Goal: Task Accomplishment & Management: Manage account settings

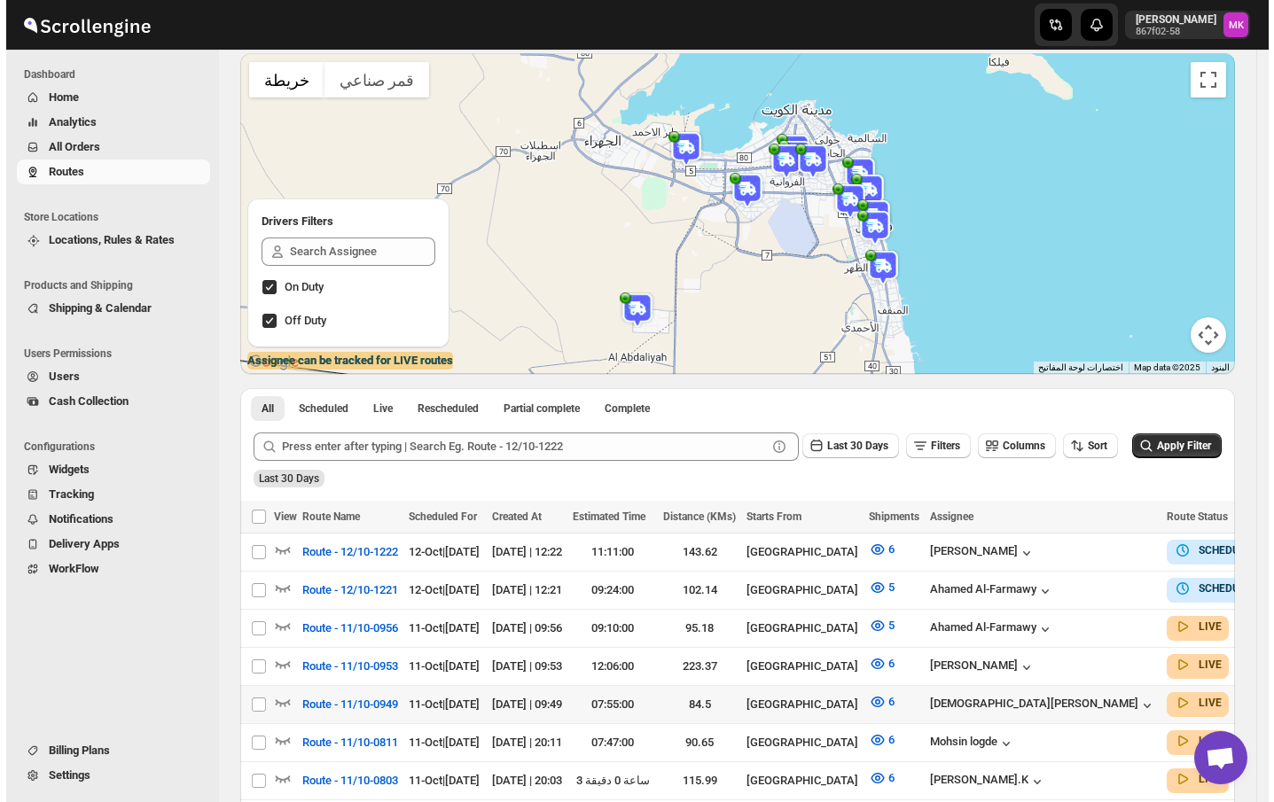
scroll to position [236, 0]
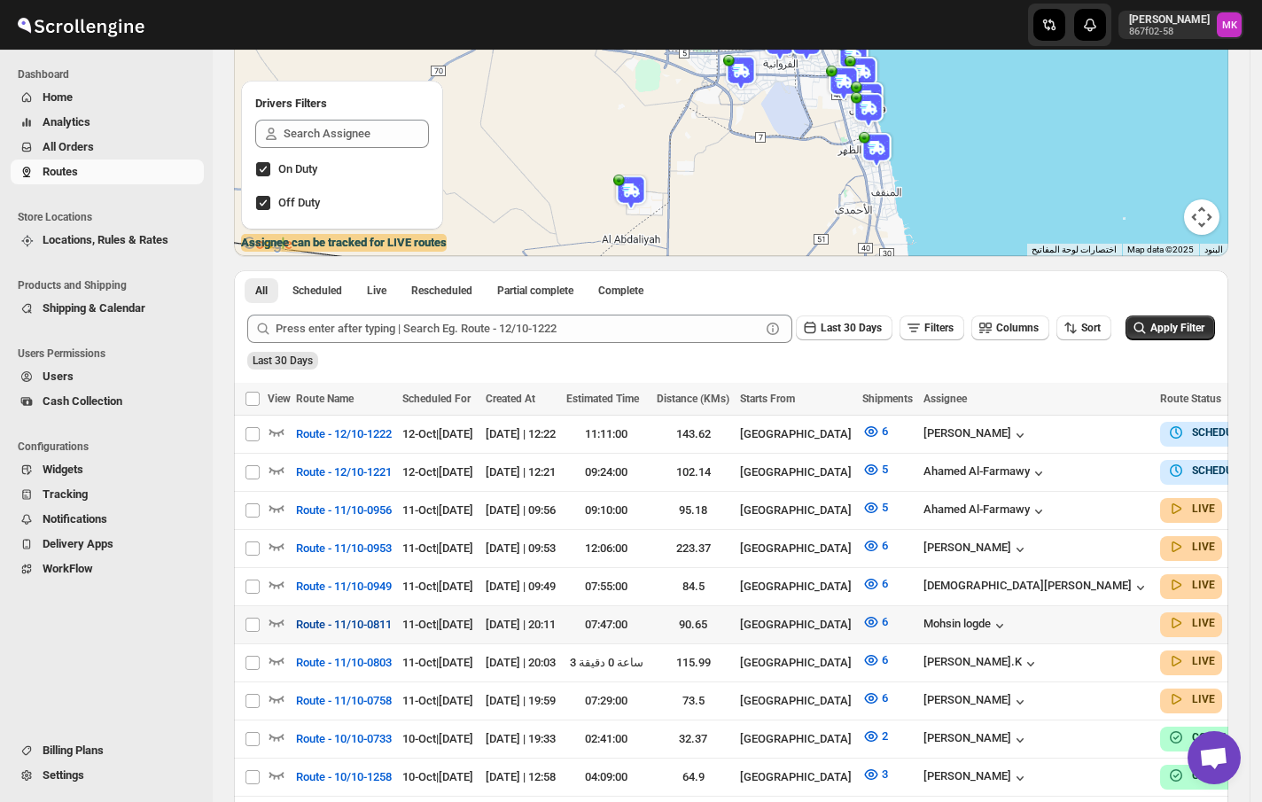
click at [353, 618] on span "Route - 11/10-0811" at bounding box center [344, 625] width 96 height 18
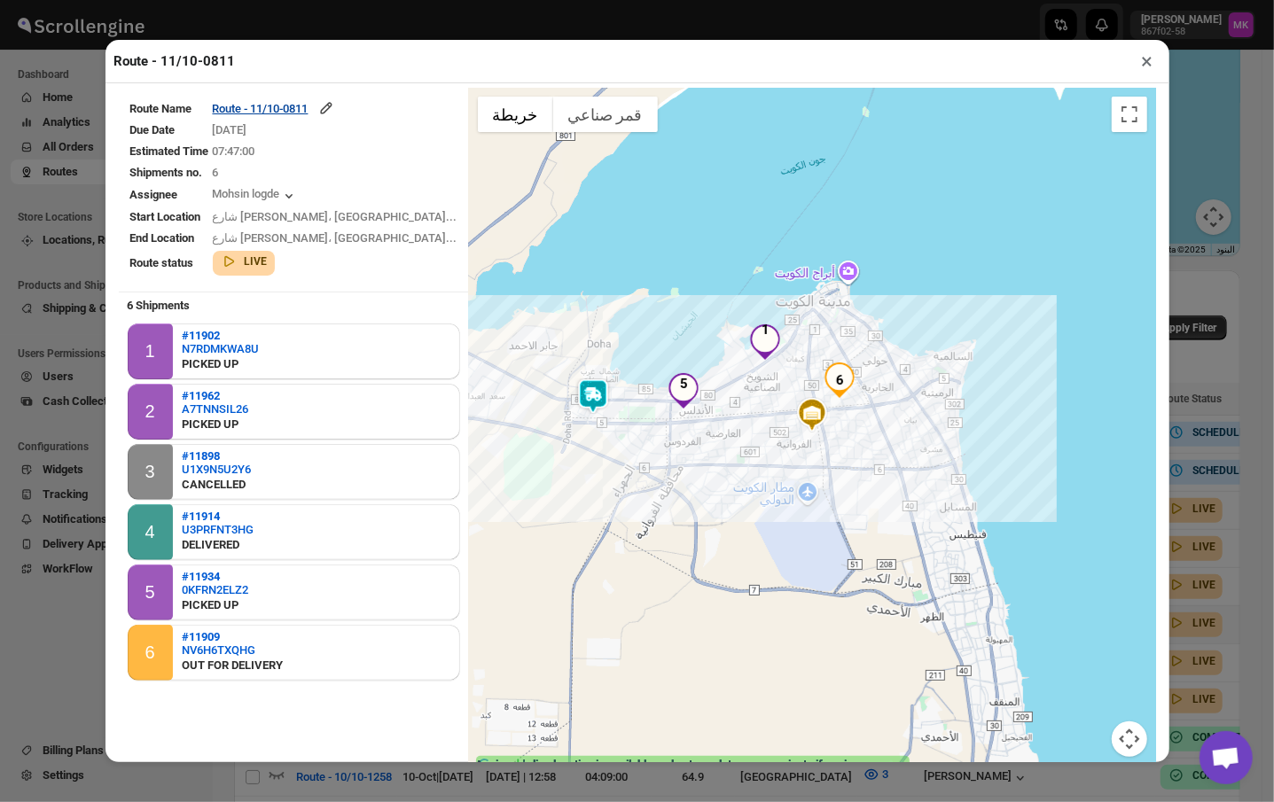
click at [324, 119] on td "Route - 11/10-0811" at bounding box center [335, 108] width 246 height 20
click at [321, 107] on div "Route - 11/10-0811" at bounding box center [274, 108] width 122 height 18
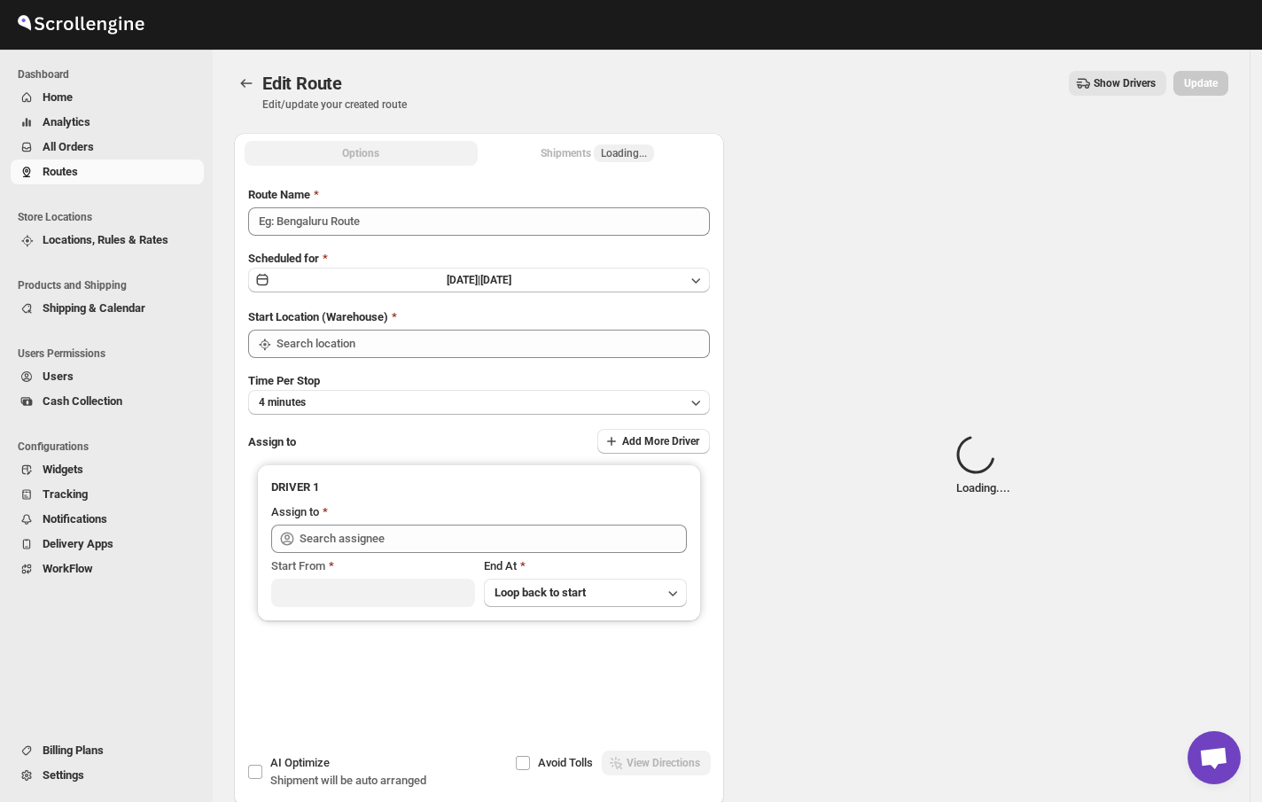
type input "Route - 11/10-0811"
click at [604, 163] on button "Shipments Loading..." at bounding box center [597, 153] width 233 height 25
type input "[GEOGRAPHIC_DATA]"
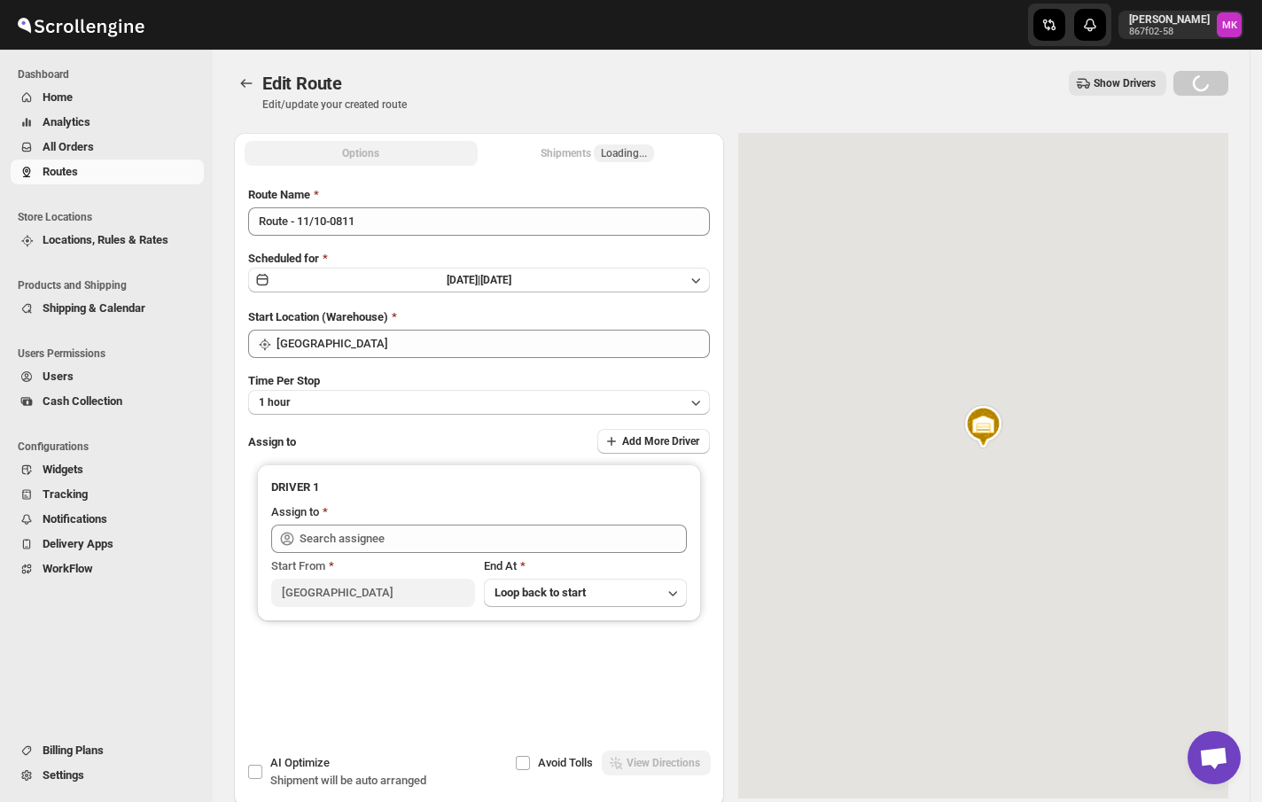
type input "Mohsin logde (logdemohsin@gmail.com)"
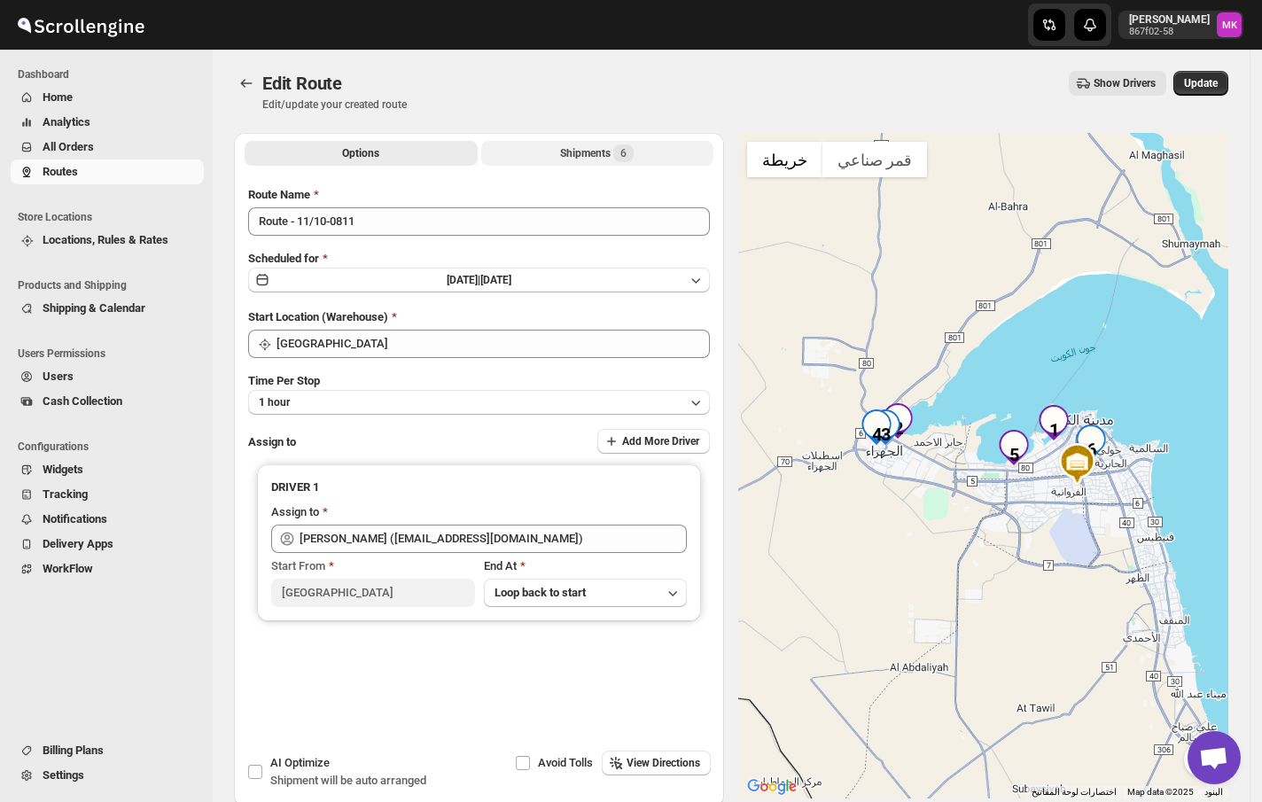
click at [604, 150] on div "Shipments 6" at bounding box center [597, 153] width 74 height 18
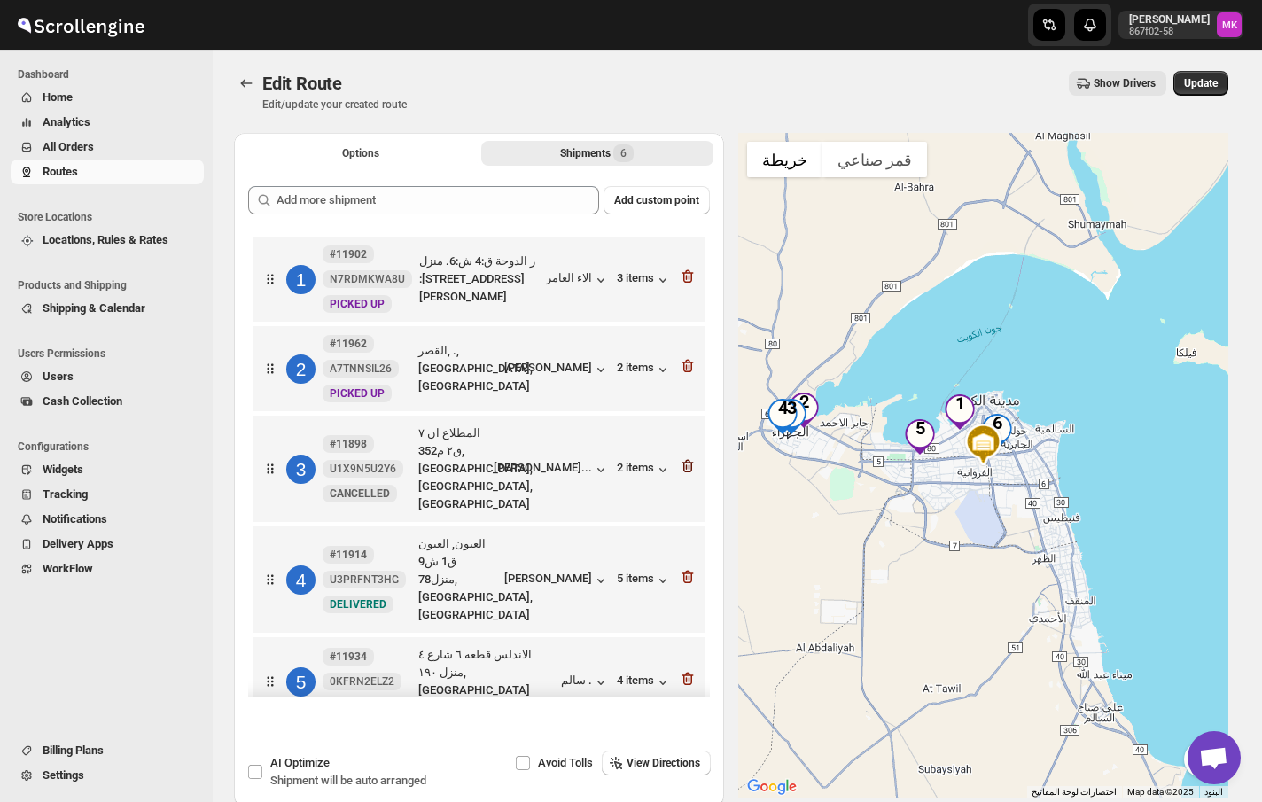
click at [685, 466] on icon "button" at bounding box center [688, 466] width 18 height 18
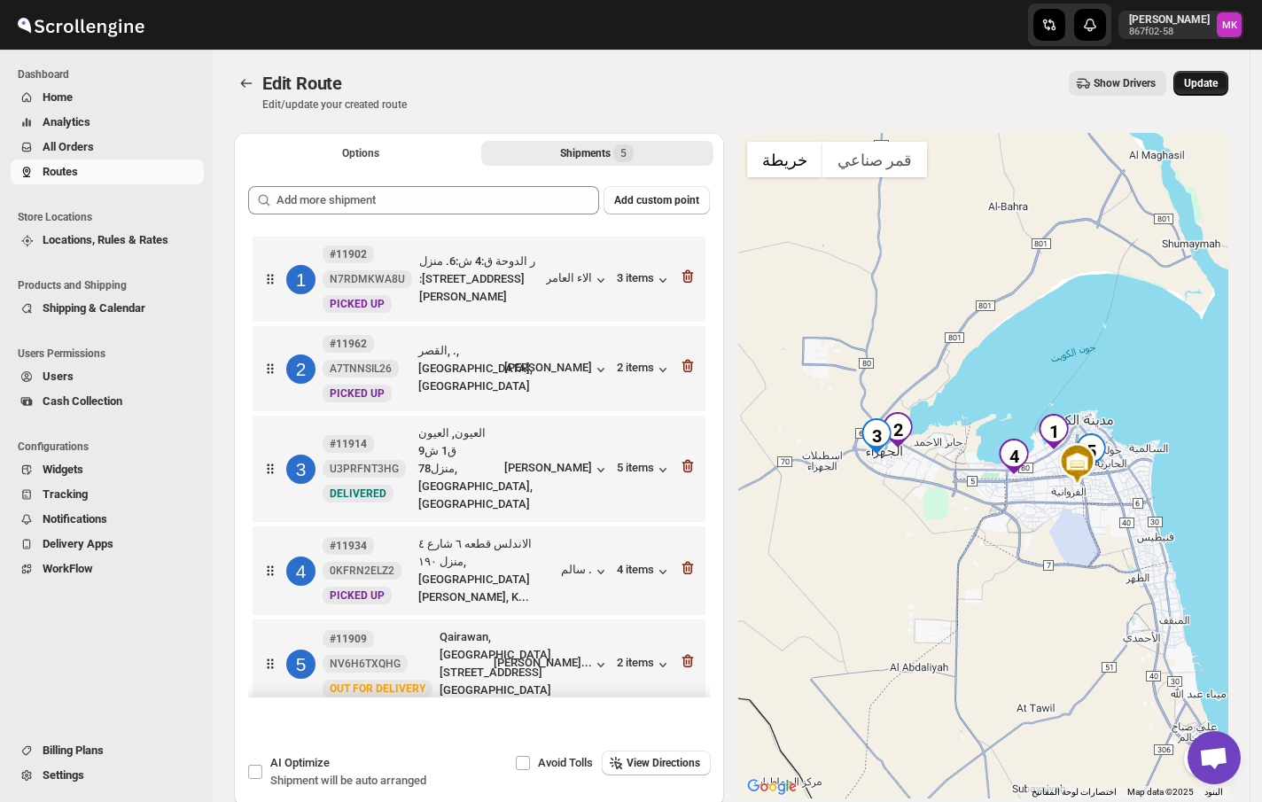
click at [1218, 79] on span "Update" at bounding box center [1201, 83] width 34 height 14
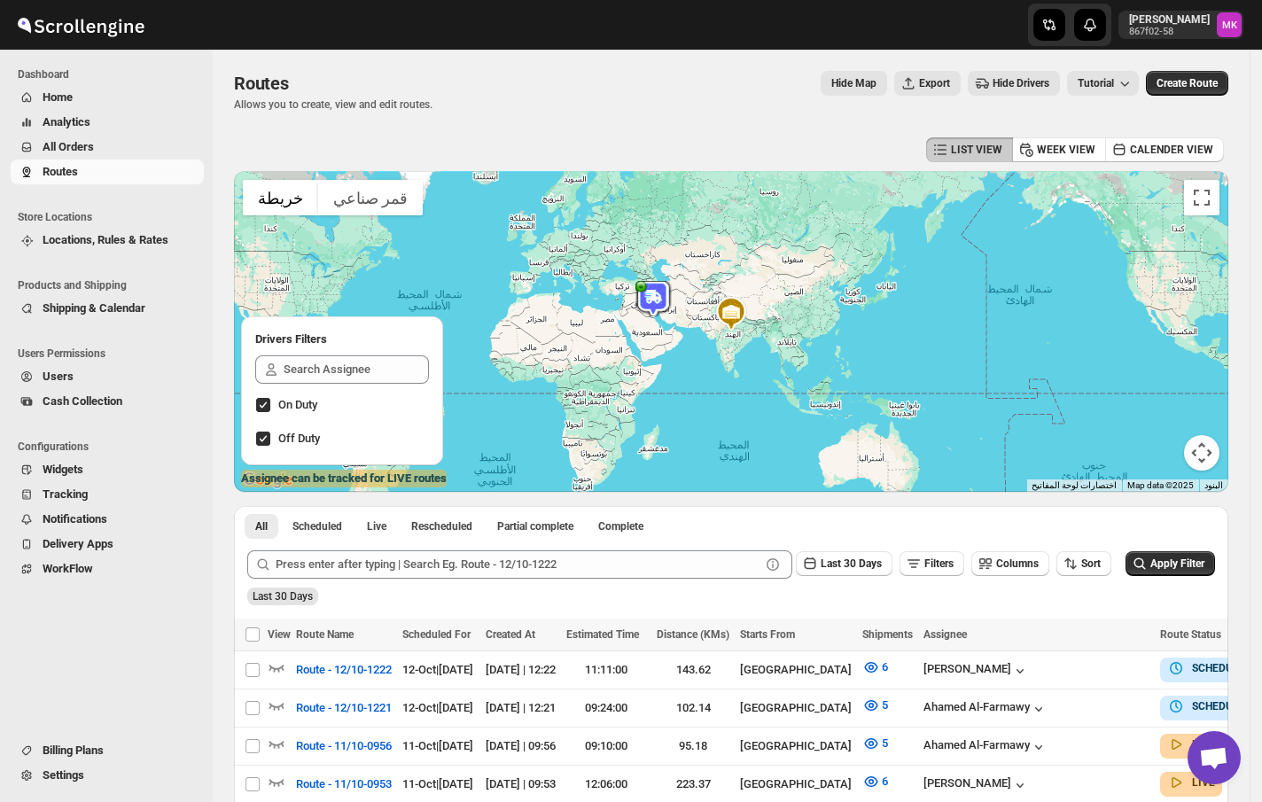
scroll to position [118, 0]
